Goal: Transaction & Acquisition: Purchase product/service

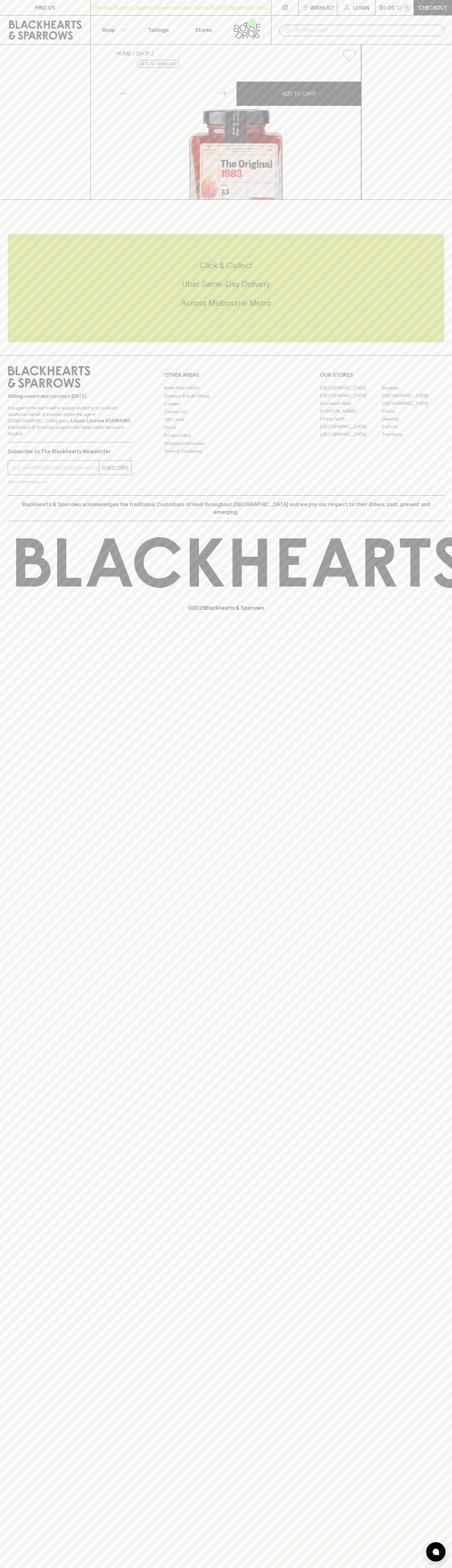
click at [261, 19] on icon at bounding box center [247, 28] width 37 height 21
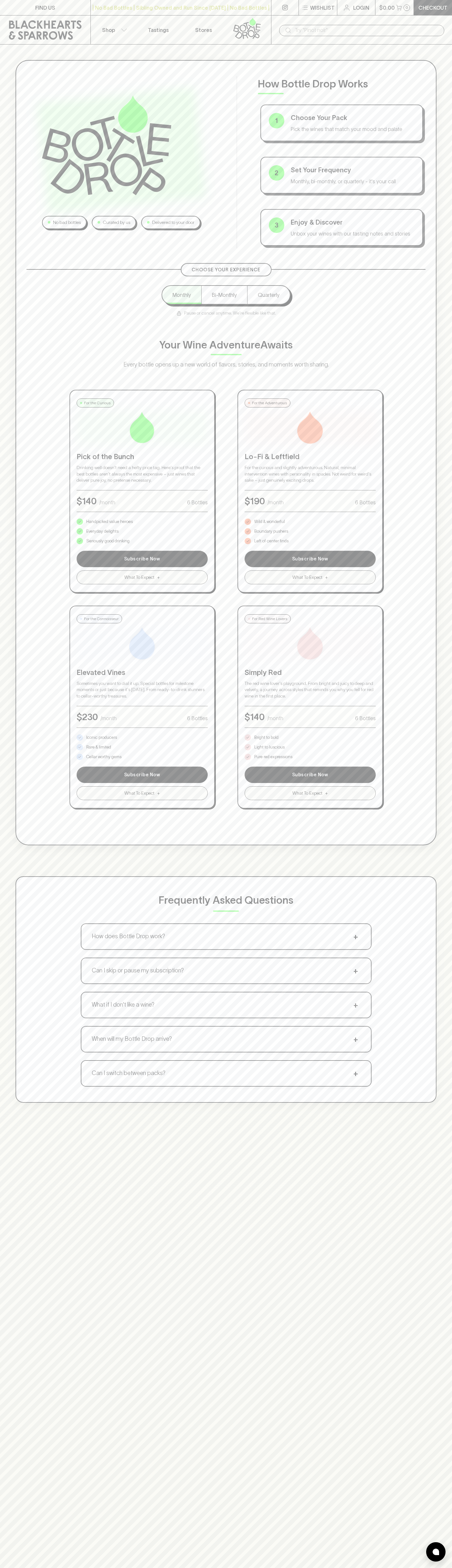
click at [444, 1567] on html "FIND US | No Bad Bottles | Sibling Owned and Run Since 2006 | No Bad Bottles | …" at bounding box center [226, 1013] width 452 height 2027
click at [26, 323] on div "No bad bottles Curated by us Delivered to your door How Bottle Drop Works 1 Cho…" at bounding box center [225, 453] width 421 height 785
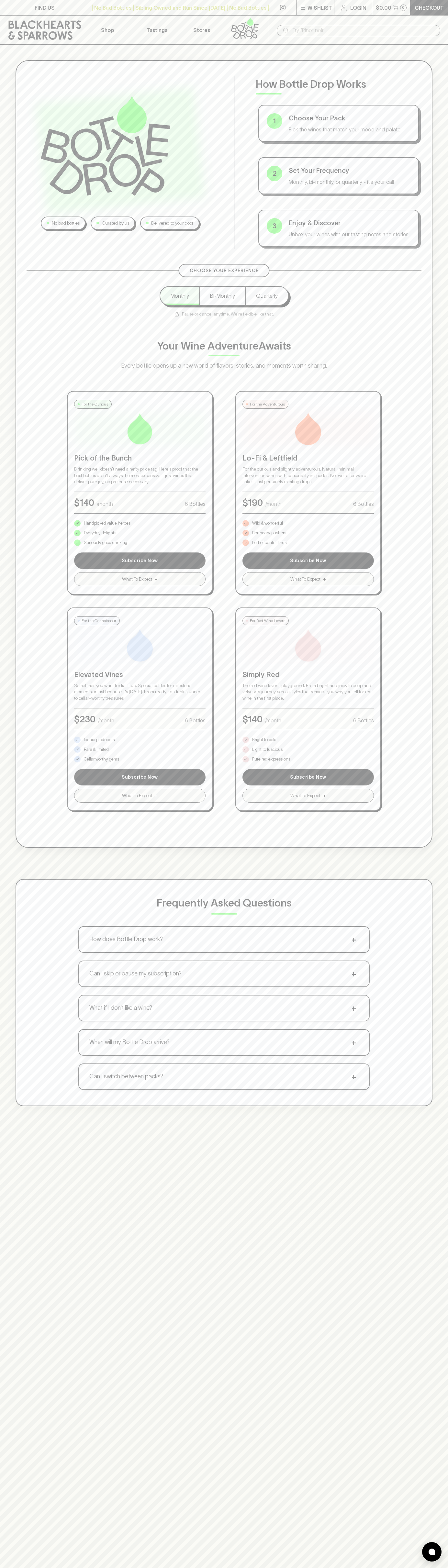
click at [264, 740] on p "Bright to bold" at bounding box center [264, 739] width 24 height 7
